Goal: Task Accomplishment & Management: Complete application form

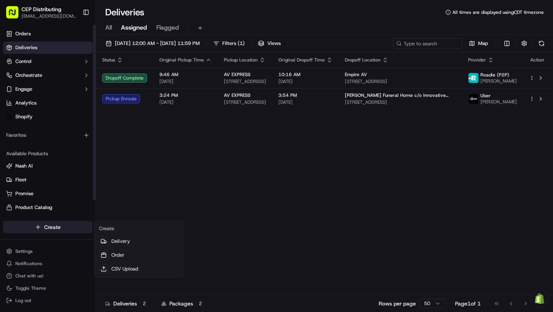
click at [60, 224] on html "CEP Distributing [EMAIL_ADDRESS][DOMAIN_NAME] Toggle Sidebar Orders Deliveries …" at bounding box center [276, 156] width 553 height 312
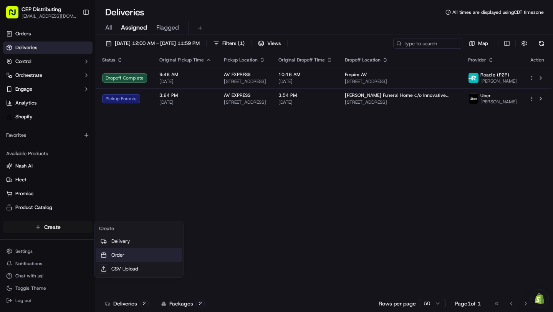
click at [115, 256] on link "Order" at bounding box center [139, 255] width 86 height 14
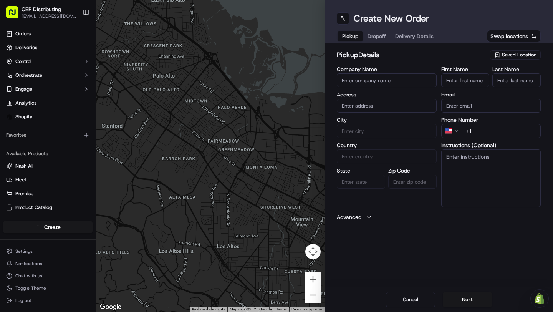
click at [379, 80] on input "Company Name" at bounding box center [387, 80] width 100 height 14
type input "AV Express"
type input "D"
click at [358, 102] on input "[STREET_ADDRESS]" at bounding box center [387, 106] width 100 height 14
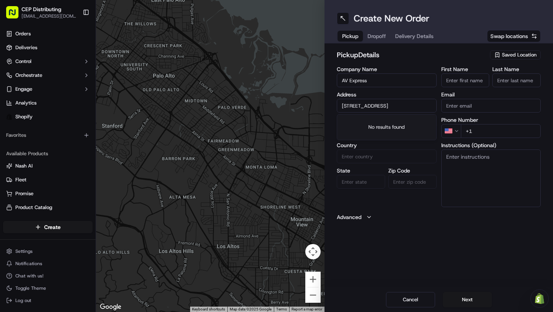
click at [358, 102] on input "[STREET_ADDRESS]" at bounding box center [387, 106] width 100 height 14
paste input "R"
click at [386, 123] on div "No results found" at bounding box center [386, 126] width 99 height 25
click at [391, 96] on label "Address" at bounding box center [387, 94] width 100 height 5
click at [389, 109] on input "[STREET_ADDRESS]" at bounding box center [387, 106] width 100 height 14
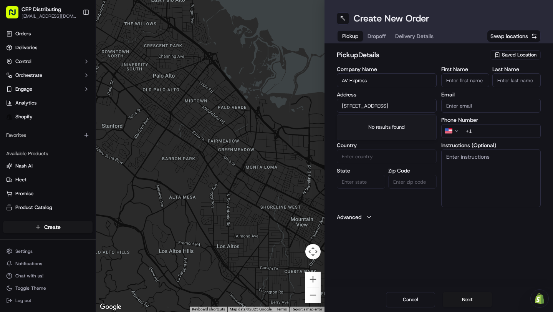
click at [388, 122] on div "No results found" at bounding box center [386, 126] width 99 height 25
click at [373, 82] on input "AV Express" at bounding box center [387, 80] width 100 height 14
click at [389, 105] on input "[STREET_ADDRESS]" at bounding box center [387, 106] width 100 height 14
click at [386, 120] on div "No results found" at bounding box center [386, 126] width 99 height 25
click at [393, 106] on input "[STREET_ADDRESS]" at bounding box center [387, 106] width 100 height 14
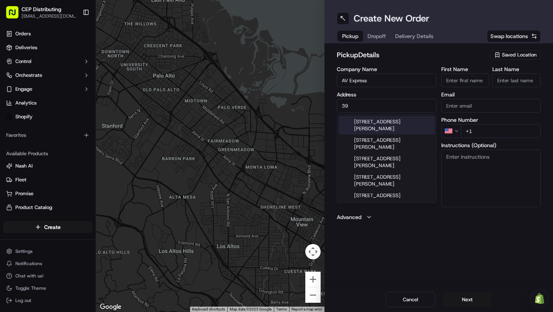
type input "3"
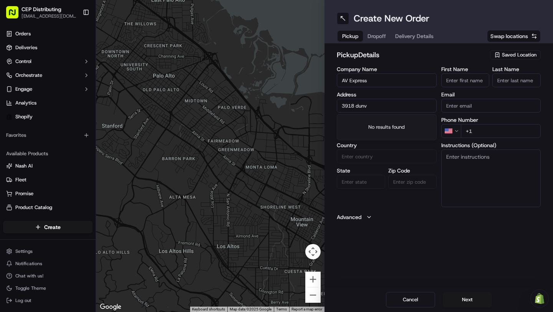
type input "3918 dun"
type input "dunvale"
type input "[PERSON_NAME]"
type input "[EMAIL_ADDRESS][DOMAIN_NAME]"
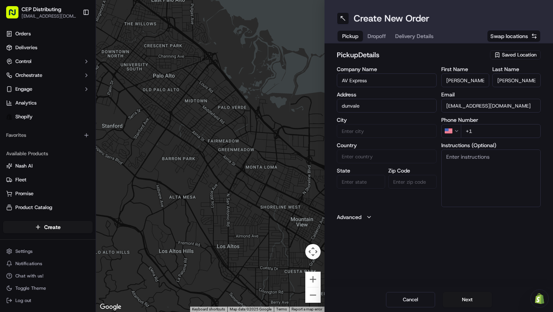
type input "[PERSON_NAME]"
click at [370, 106] on input "dunvale" at bounding box center [387, 106] width 100 height 14
type input "dunvale houston"
type input "Dunvale"
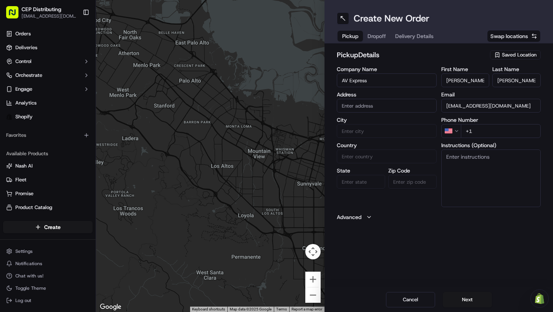
drag, startPoint x: 207, startPoint y: 160, endPoint x: 208, endPoint y: 131, distance: 28.8
click at [208, 131] on div at bounding box center [210, 156] width 228 height 312
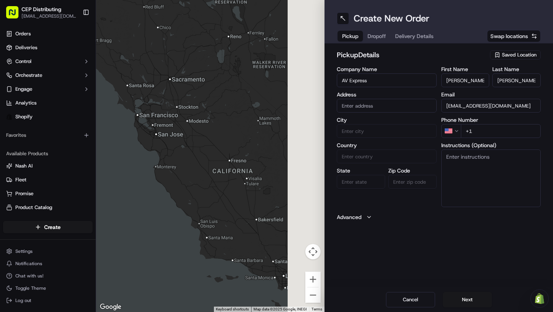
drag, startPoint x: 245, startPoint y: 127, endPoint x: 189, endPoint y: 127, distance: 55.6
click at [189, 127] on div at bounding box center [210, 156] width 228 height 312
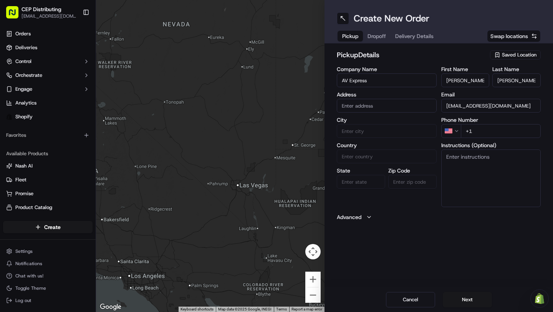
drag, startPoint x: 222, startPoint y: 140, endPoint x: 129, endPoint y: 140, distance: 92.5
click at [129, 140] on div at bounding box center [210, 156] width 228 height 312
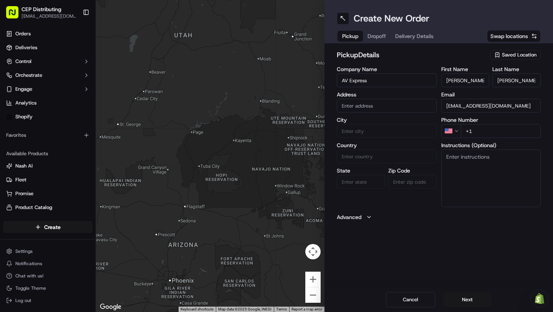
drag, startPoint x: 194, startPoint y: 168, endPoint x: 114, endPoint y: 145, distance: 82.6
click at [114, 145] on div at bounding box center [210, 156] width 228 height 312
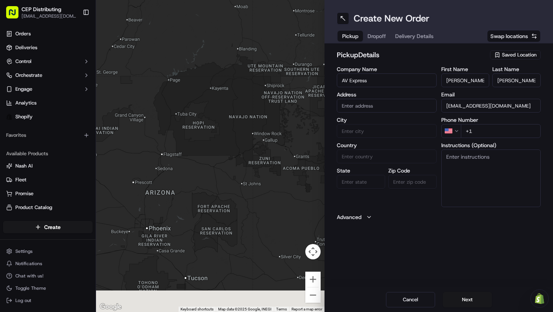
drag, startPoint x: 186, startPoint y: 171, endPoint x: 157, endPoint y: 105, distance: 71.7
click at [157, 105] on div at bounding box center [210, 156] width 228 height 312
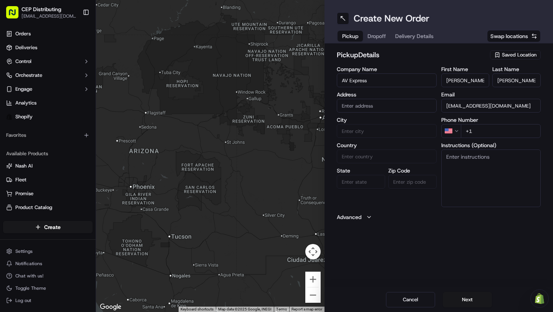
drag, startPoint x: 231, startPoint y: 122, endPoint x: 121, endPoint y: 54, distance: 129.6
click at [121, 54] on div at bounding box center [210, 156] width 228 height 312
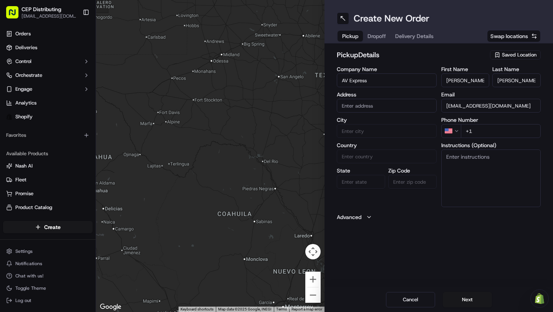
drag, startPoint x: 185, startPoint y: 127, endPoint x: 142, endPoint y: 84, distance: 60.8
click at [142, 84] on div at bounding box center [210, 156] width 228 height 312
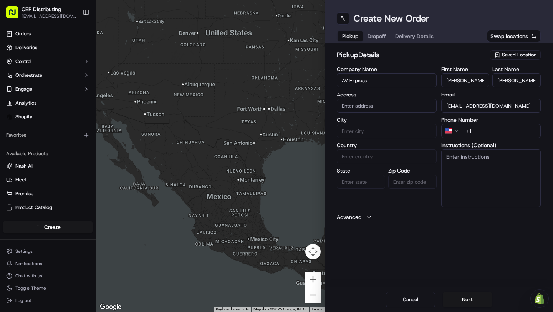
drag, startPoint x: 230, startPoint y: 145, endPoint x: 172, endPoint y: 145, distance: 58.7
click at [172, 145] on div at bounding box center [210, 156] width 228 height 312
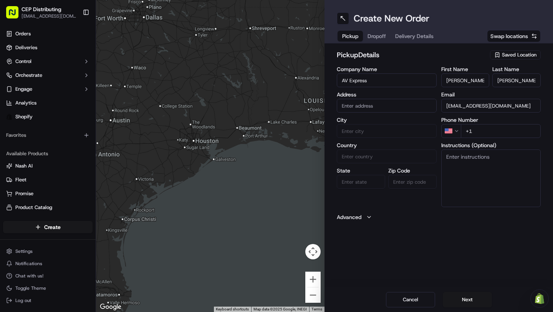
drag, startPoint x: 196, startPoint y: 129, endPoint x: 196, endPoint y: 145, distance: 16.1
click at [196, 145] on div at bounding box center [210, 156] width 228 height 312
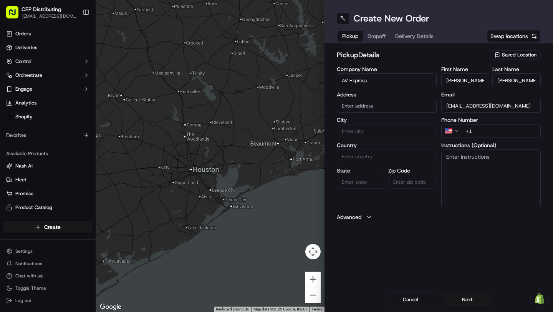
click at [376, 101] on input "text" at bounding box center [387, 106] width 100 height 14
click at [380, 123] on div "[STREET_ADDRESS]" at bounding box center [386, 122] width 96 height 12
type input "[STREET_ADDRESS]"
type input "[GEOGRAPHIC_DATA]"
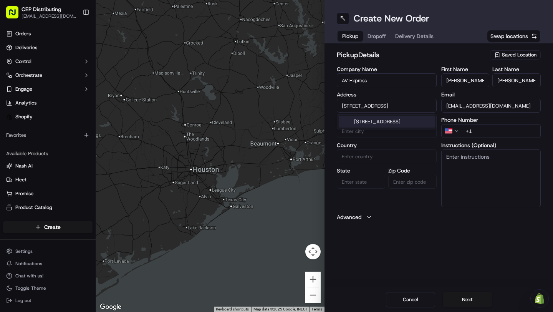
type input "[GEOGRAPHIC_DATA]"
type input "77063"
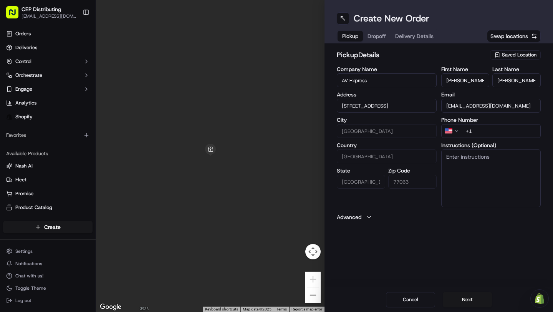
type input "[STREET_ADDRESS]"
click at [480, 133] on input "+1" at bounding box center [500, 131] width 80 height 14
type input "[PHONE_NUMBER]"
click at [452, 302] on button "Next" at bounding box center [466, 299] width 49 height 15
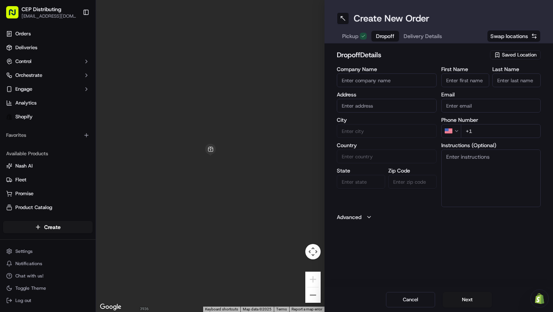
click at [366, 81] on input "Company Name" at bounding box center [387, 80] width 100 height 14
click at [383, 80] on input "Mur" at bounding box center [387, 80] width 100 height 14
type input "Murf Electronics"
click at [458, 83] on input "First Name" at bounding box center [465, 80] width 48 height 14
type input "[PERSON_NAME]"
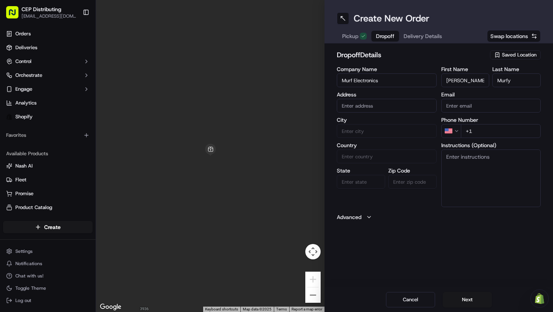
type input "Murfy"
paste input "[PERSON_NAME][EMAIL_ADDRESS][DOMAIN_NAME]"
type input "[PERSON_NAME][EMAIL_ADDRESS][DOMAIN_NAME]"
click at [379, 114] on div "Company Name Murf Electronics Address City Country State Zip Code" at bounding box center [387, 136] width 100 height 140
click at [381, 111] on input "text" at bounding box center [387, 106] width 100 height 14
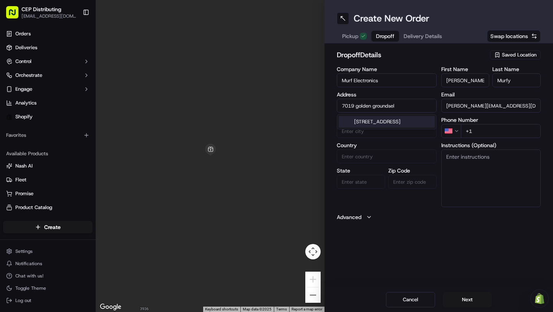
click at [403, 122] on div "[STREET_ADDRESS]" at bounding box center [386, 122] width 96 height 12
type input "[STREET_ADDRESS]"
type input "Katy"
type input "[GEOGRAPHIC_DATA]"
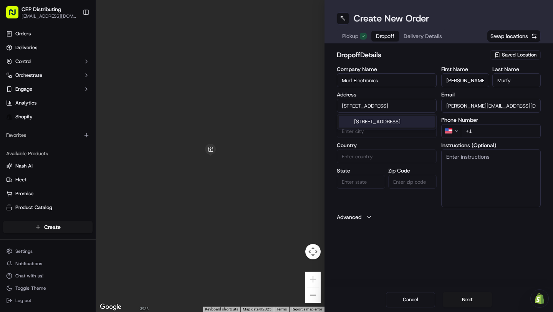
type input "77493"
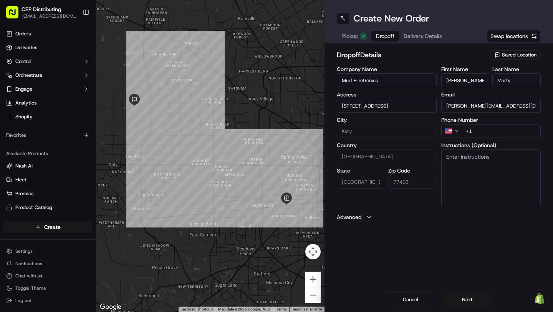
type input "[STREET_ADDRESS]"
click at [366, 104] on input "[STREET_ADDRESS]" at bounding box center [387, 106] width 100 height 14
click at [358, 103] on input "[STREET_ADDRESS]" at bounding box center [387, 106] width 100 height 14
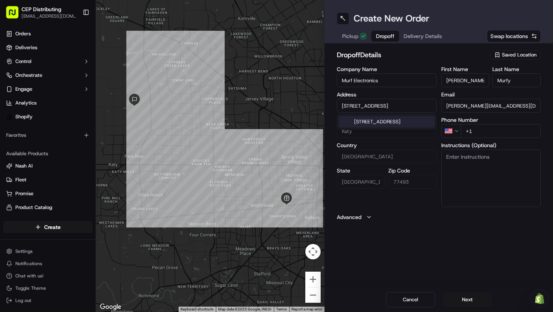
click at [358, 103] on input "[STREET_ADDRESS]" at bounding box center [387, 106] width 100 height 14
click at [413, 109] on input "[STREET_ADDRESS]" at bounding box center [387, 106] width 100 height 14
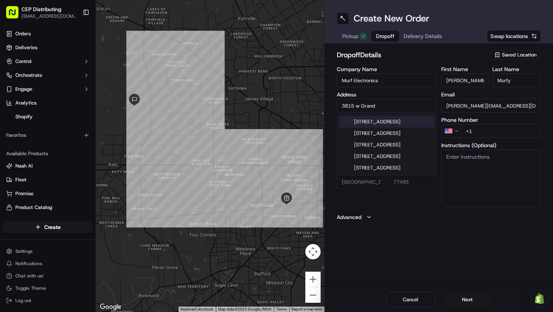
click at [373, 127] on div "[STREET_ADDRESS]" at bounding box center [386, 122] width 96 height 12
type input "[STREET_ADDRESS]"
type input "77449"
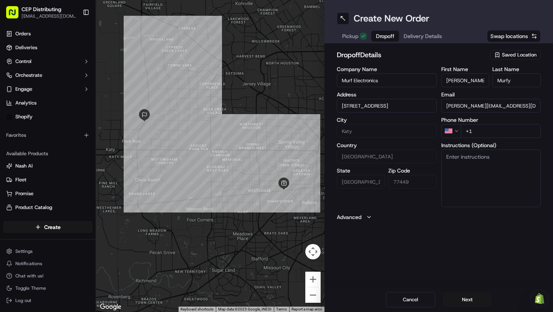
type input "[STREET_ADDRESS]"
click at [480, 146] on label "Instructions (Optional)" at bounding box center [491, 144] width 100 height 5
click at [480, 149] on textarea "Instructions (Optional)" at bounding box center [491, 178] width 100 height 58
click at [483, 133] on input "+1" at bounding box center [500, 131] width 80 height 14
type input "[PHONE_NUMBER]"
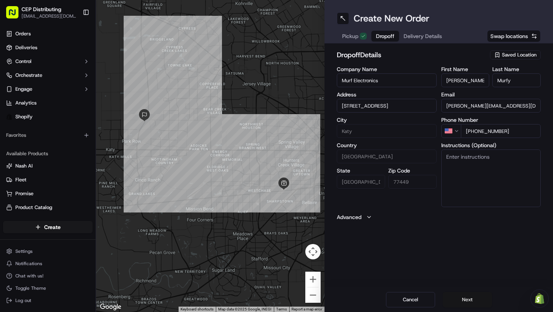
click at [467, 299] on button "Next" at bounding box center [466, 299] width 49 height 15
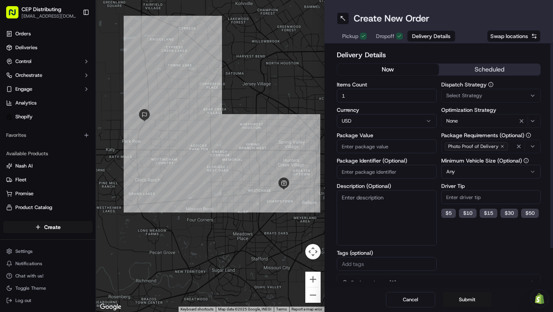
click at [398, 95] on input "1" at bounding box center [387, 96] width 100 height 14
type input "3"
click at [350, 145] on input "Package Value" at bounding box center [387, 146] width 100 height 14
type input "359.99"
click at [378, 172] on input "Package Identifier (Optional)" at bounding box center [387, 172] width 100 height 14
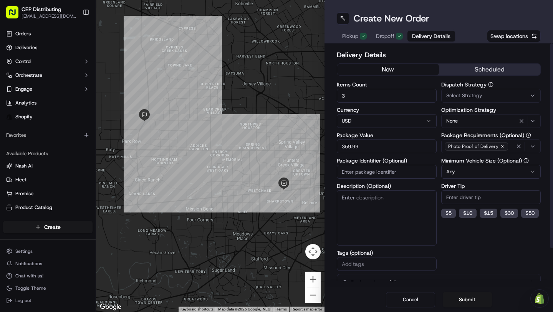
click at [356, 206] on textarea "Description (Optional)" at bounding box center [387, 217] width 100 height 55
click at [533, 88] on div "Dispatch Strategy Select Strategy" at bounding box center [491, 92] width 100 height 21
click at [531, 91] on button "Select Strategy" at bounding box center [491, 96] width 100 height 14
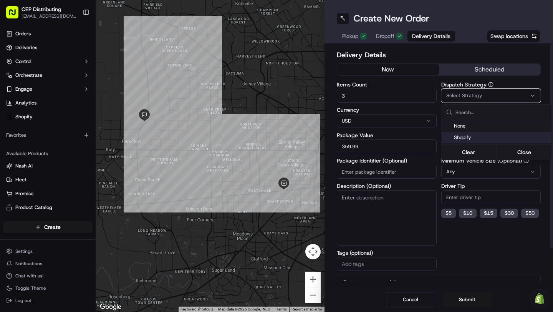
click at [459, 139] on span "Shopify" at bounding box center [501, 137] width 94 height 7
click at [510, 150] on button "Close" at bounding box center [524, 152] width 53 height 11
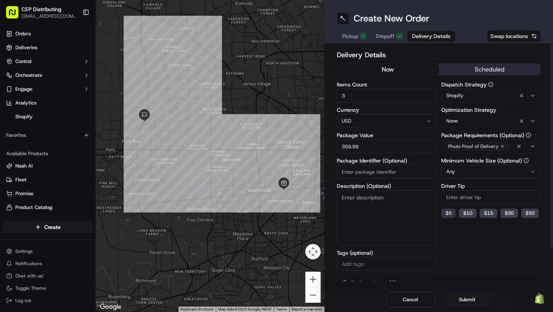
click at [450, 213] on button "$ 5" at bounding box center [448, 212] width 15 height 9
type input "5"
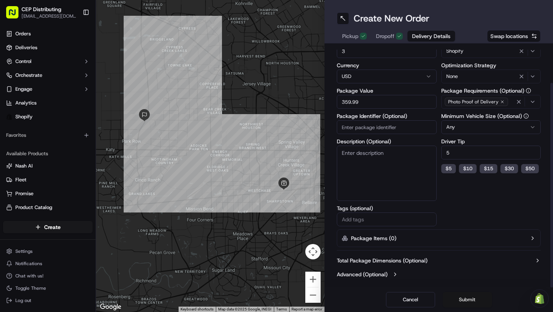
click at [473, 295] on button "Submit" at bounding box center [466, 299] width 49 height 15
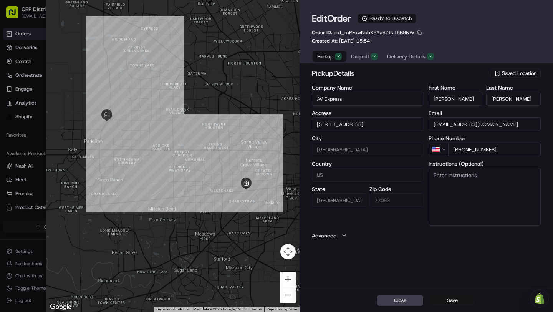
click at [456, 300] on button "Save" at bounding box center [452, 300] width 46 height 11
type input "+1"
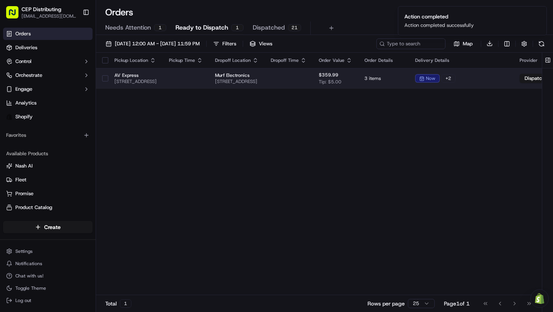
scroll to position [0, 157]
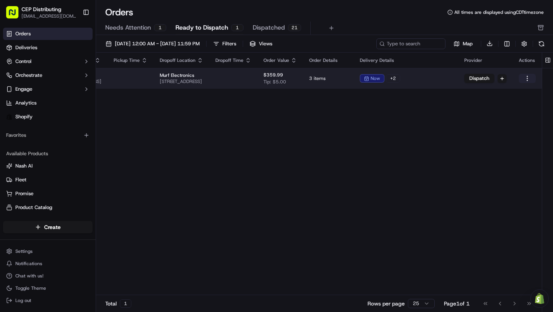
click at [526, 81] on html "CEP Distributing [EMAIL_ADDRESS][DOMAIN_NAME] Toggle Sidebar Orders Deliveries …" at bounding box center [276, 156] width 553 height 312
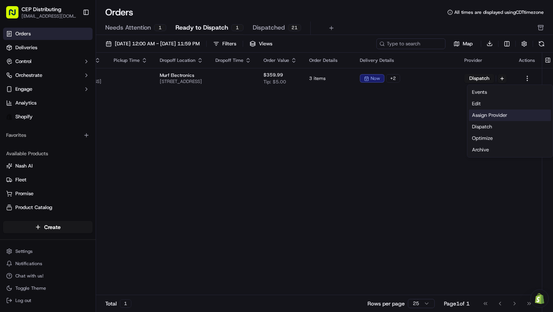
click at [487, 116] on div "Assign Provider" at bounding box center [510, 115] width 82 height 12
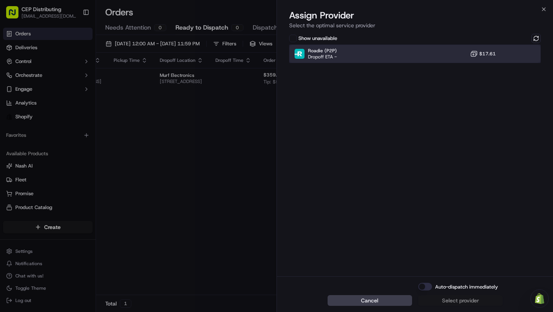
click at [389, 58] on div "Roadie (P2P) Dropoff ETA - $17.61" at bounding box center [414, 54] width 251 height 18
click at [460, 302] on div "Assign Provider" at bounding box center [460, 300] width 38 height 8
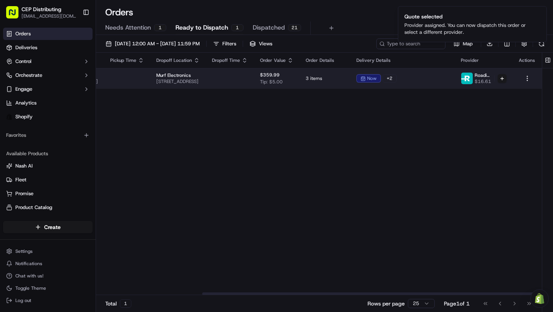
scroll to position [0, 144]
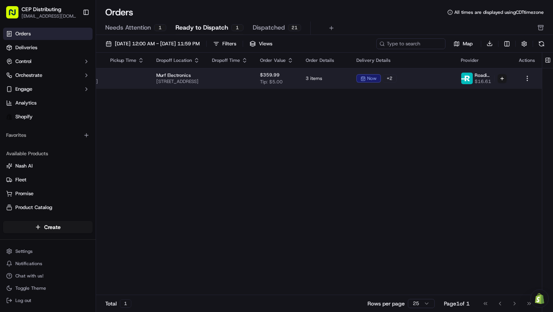
click at [512, 78] on td "Roadie (P2P) $16.61" at bounding box center [483, 78] width 58 height 21
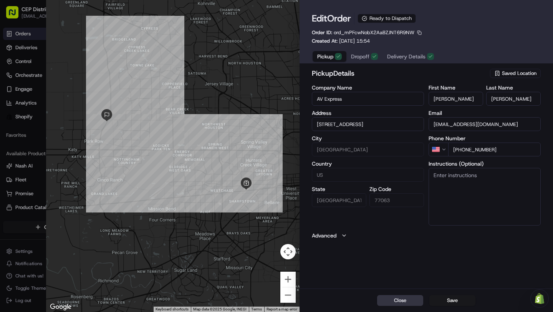
click at [419, 297] on button "Close" at bounding box center [400, 300] width 46 height 11
type input "+1"
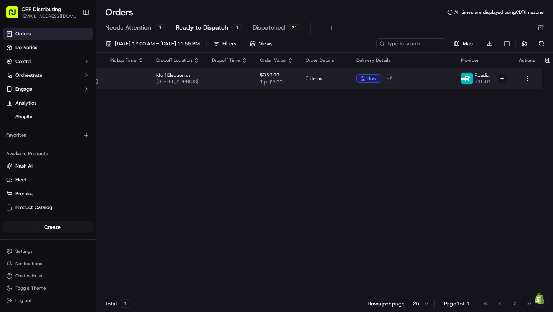
click at [517, 79] on html "CEP Distributing [EMAIL_ADDRESS][DOMAIN_NAME] Toggle Sidebar Orders Deliveries …" at bounding box center [276, 156] width 553 height 312
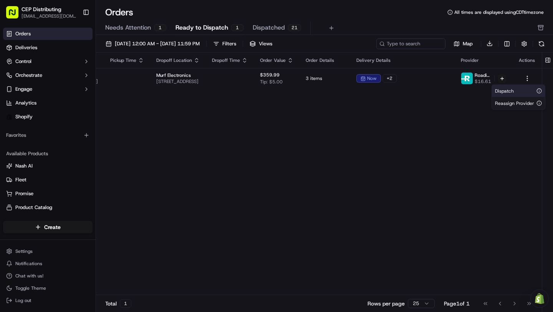
click at [508, 91] on span "Dispatch" at bounding box center [504, 91] width 19 height 6
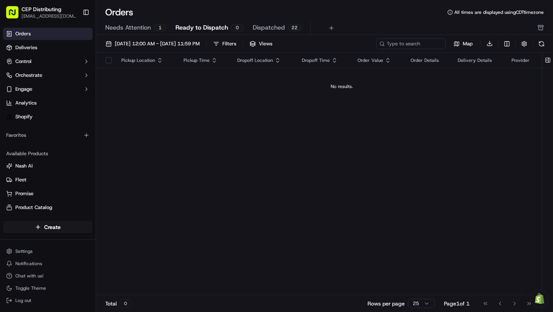
click at [124, 28] on span "Needs Attention" at bounding box center [128, 27] width 46 height 9
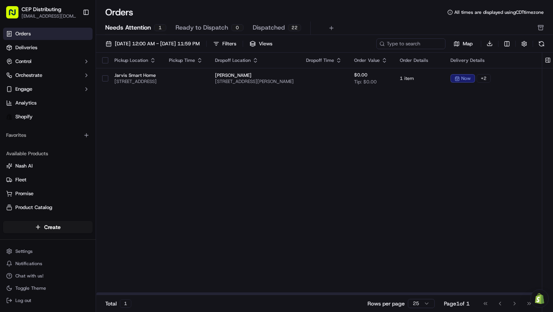
click at [195, 28] on span "Ready to Dispatch" at bounding box center [201, 27] width 53 height 9
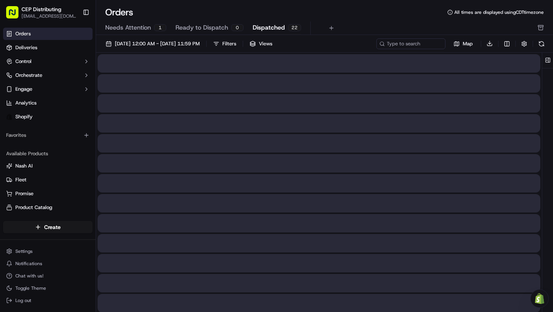
click at [272, 29] on span "Dispatched" at bounding box center [268, 27] width 32 height 9
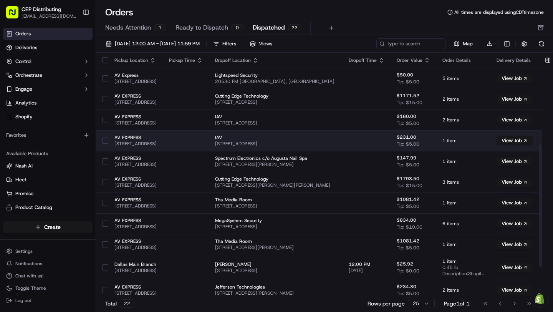
scroll to position [237, 0]
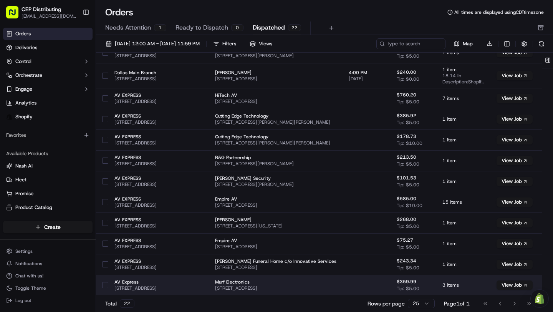
click at [129, 282] on span "AV Express" at bounding box center [135, 282] width 42 height 6
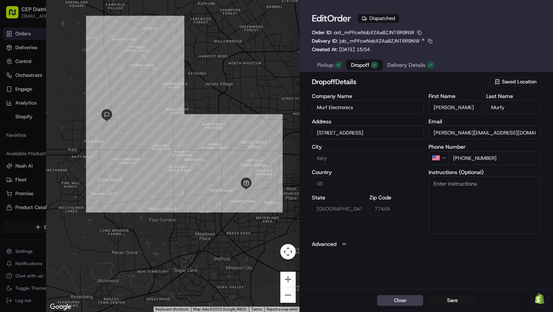
click at [375, 63] on icon "button" at bounding box center [374, 65] width 5 height 5
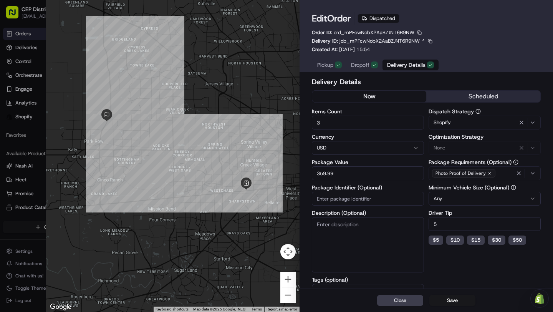
click at [394, 64] on span "Delivery Details" at bounding box center [406, 65] width 38 height 8
click at [346, 64] on div "Pickup Dropoff Delivery Details" at bounding box center [375, 65] width 127 height 14
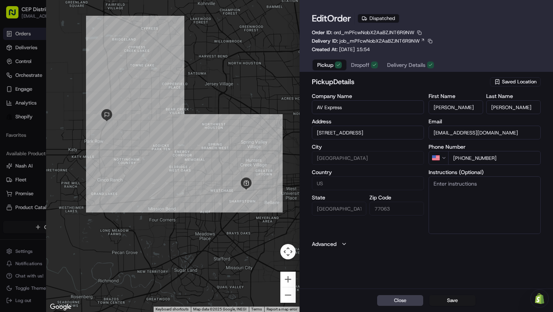
click at [335, 64] on div "button" at bounding box center [338, 64] width 7 height 7
click at [438, 304] on button "Save" at bounding box center [452, 300] width 46 height 11
type input "+1"
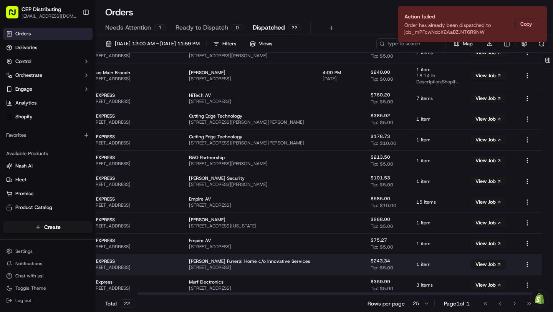
scroll to position [237, 95]
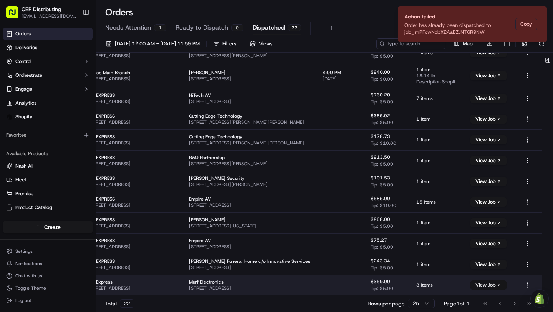
click at [496, 283] on button "View Job" at bounding box center [488, 284] width 36 height 9
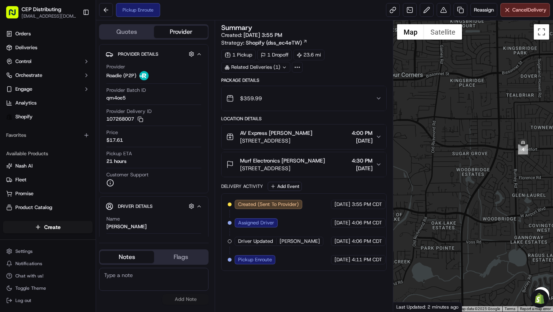
drag, startPoint x: 476, startPoint y: 205, endPoint x: 406, endPoint y: 205, distance: 70.6
click at [406, 205] on div at bounding box center [473, 165] width 160 height 291
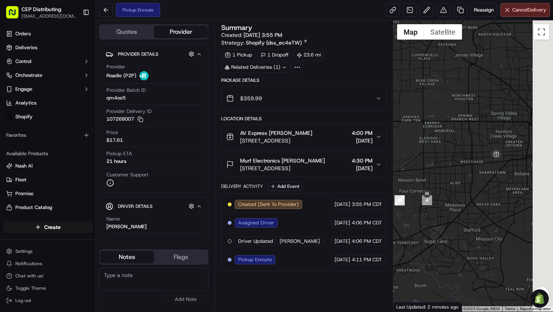
drag, startPoint x: 485, startPoint y: 194, endPoint x: 462, endPoint y: 198, distance: 23.7
click at [462, 198] on div at bounding box center [473, 165] width 160 height 291
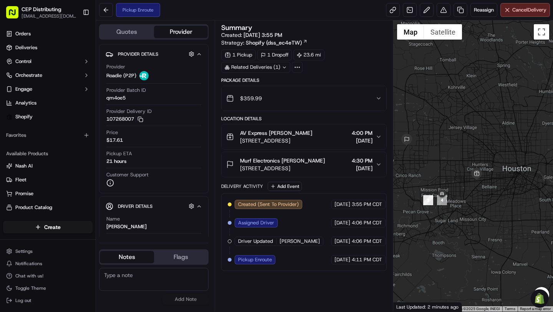
drag, startPoint x: 492, startPoint y: 192, endPoint x: 470, endPoint y: 192, distance: 21.9
click at [470, 192] on div at bounding box center [473, 165] width 160 height 291
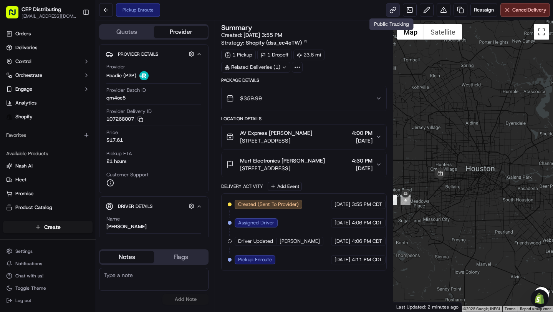
click at [393, 13] on link at bounding box center [393, 10] width 14 height 14
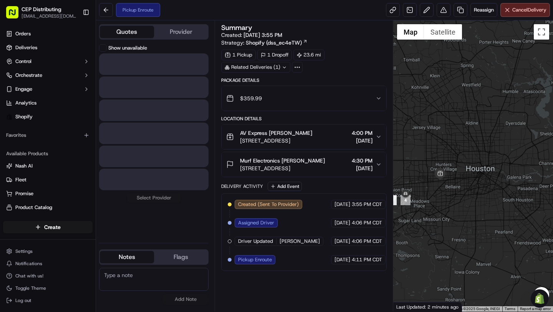
click at [135, 33] on button "Quotes" at bounding box center [127, 32] width 54 height 12
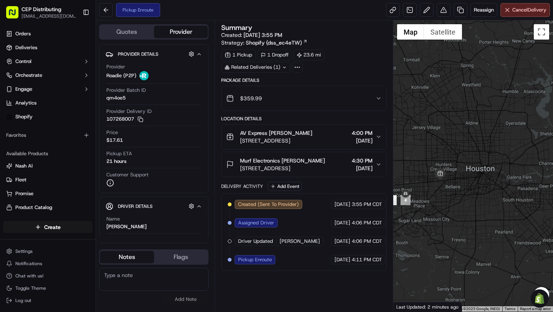
click at [164, 33] on button "Provider" at bounding box center [181, 32] width 54 height 12
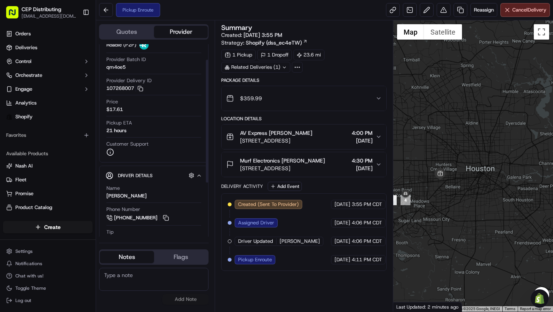
scroll to position [24, 0]
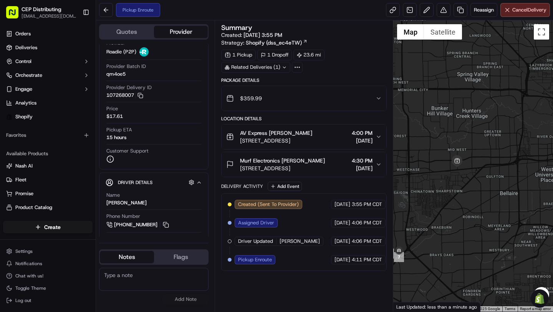
drag, startPoint x: 429, startPoint y: 188, endPoint x: 464, endPoint y: 177, distance: 36.4
click at [464, 177] on div at bounding box center [473, 165] width 160 height 291
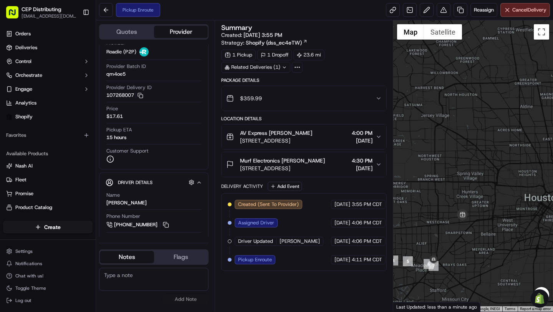
drag, startPoint x: 496, startPoint y: 219, endPoint x: 480, endPoint y: 243, distance: 28.0
click at [480, 243] on div at bounding box center [473, 165] width 160 height 291
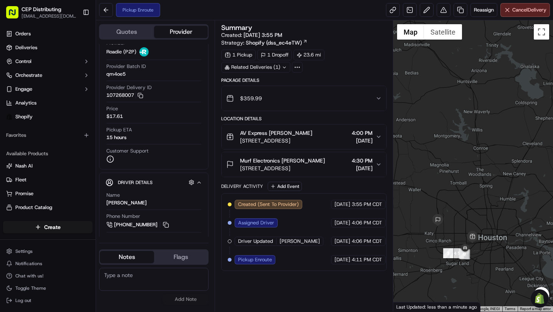
drag, startPoint x: 481, startPoint y: 243, endPoint x: 482, endPoint y: 236, distance: 6.5
click at [482, 236] on div at bounding box center [473, 165] width 160 height 291
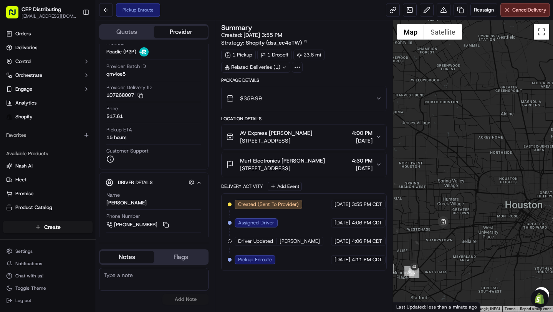
click at [482, 236] on div at bounding box center [473, 165] width 160 height 291
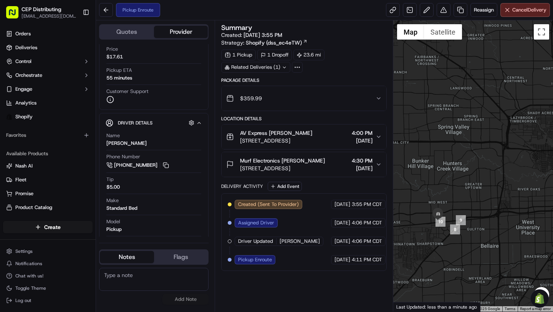
scroll to position [109, 0]
